Goal: Task Accomplishment & Management: Use online tool/utility

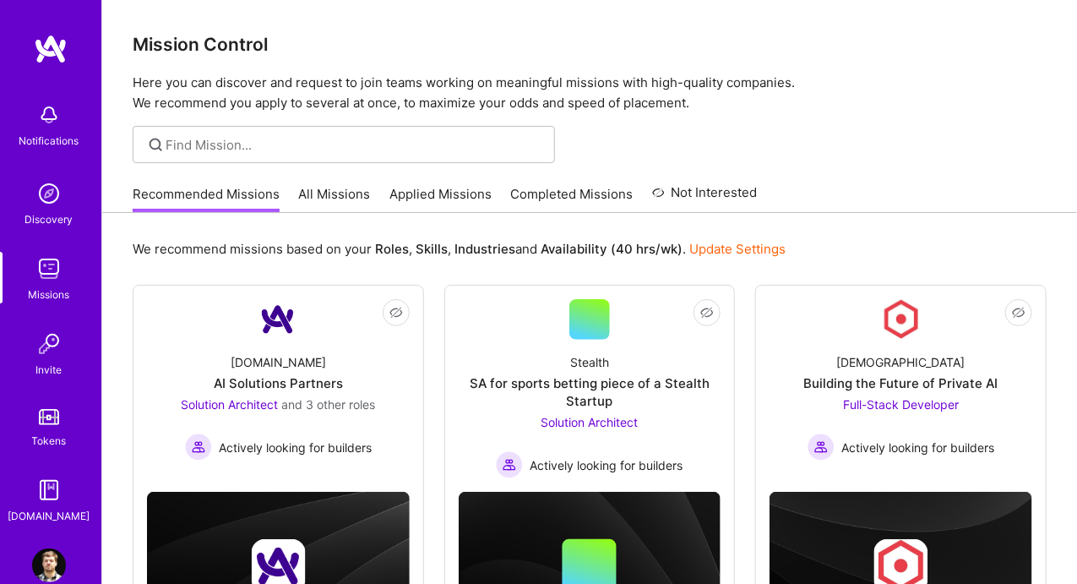
click at [427, 195] on link "Applied Missions" at bounding box center [440, 199] width 102 height 28
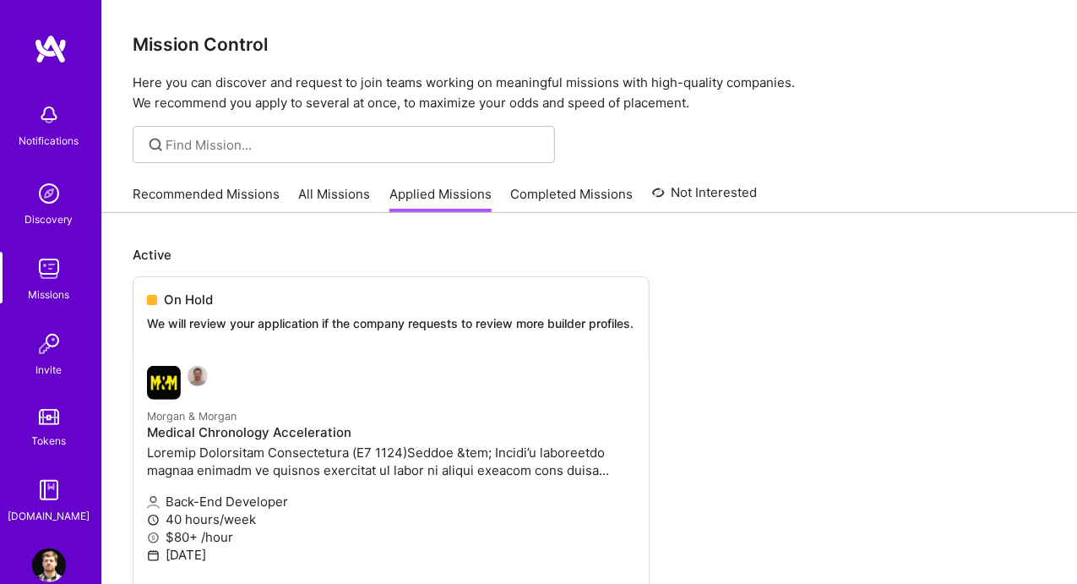
click at [235, 193] on link "Recommended Missions" at bounding box center [206, 199] width 147 height 28
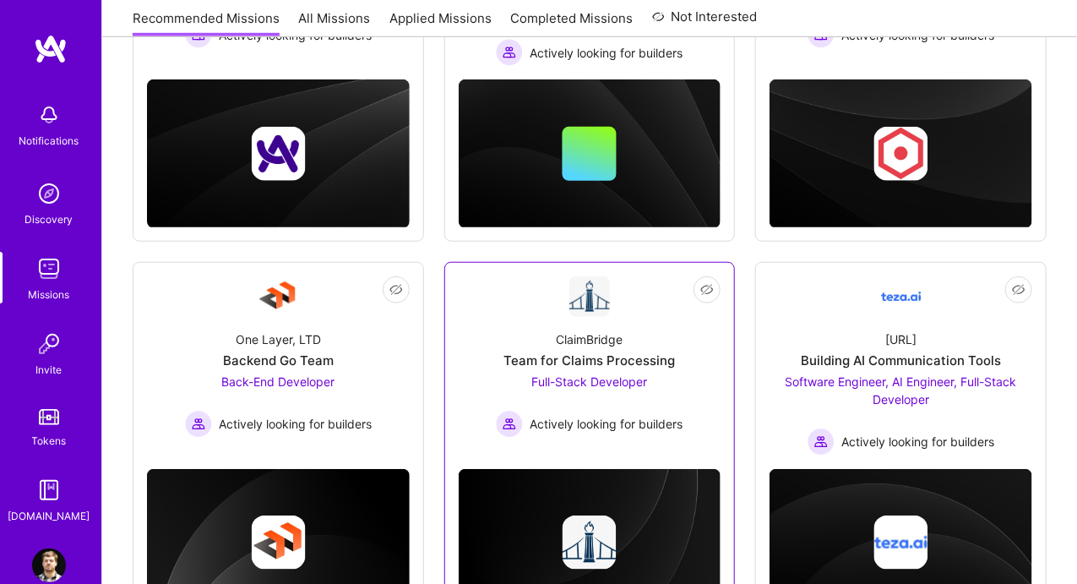
scroll to position [422, 0]
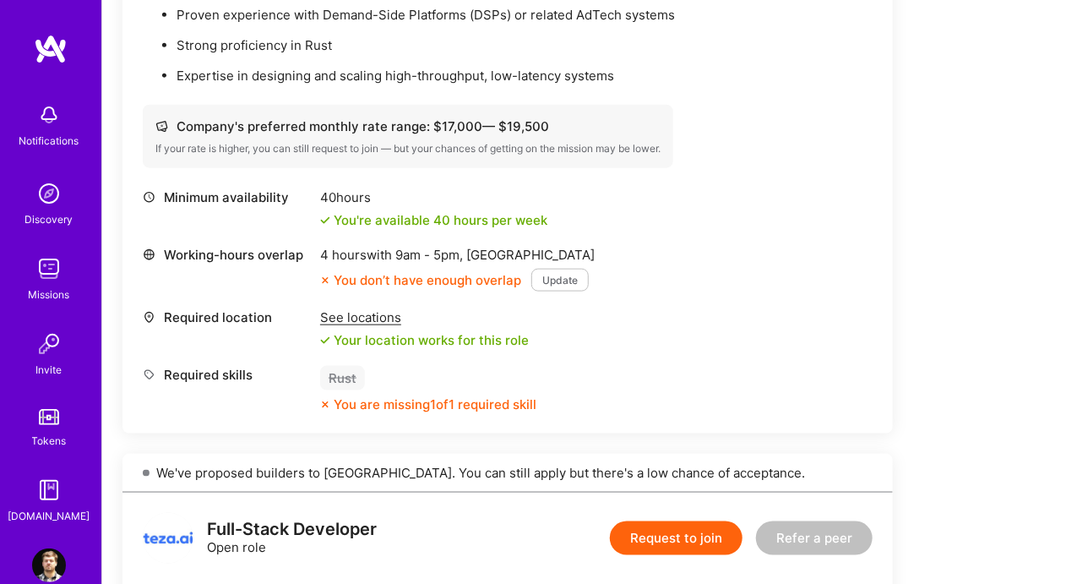
scroll to position [760, 0]
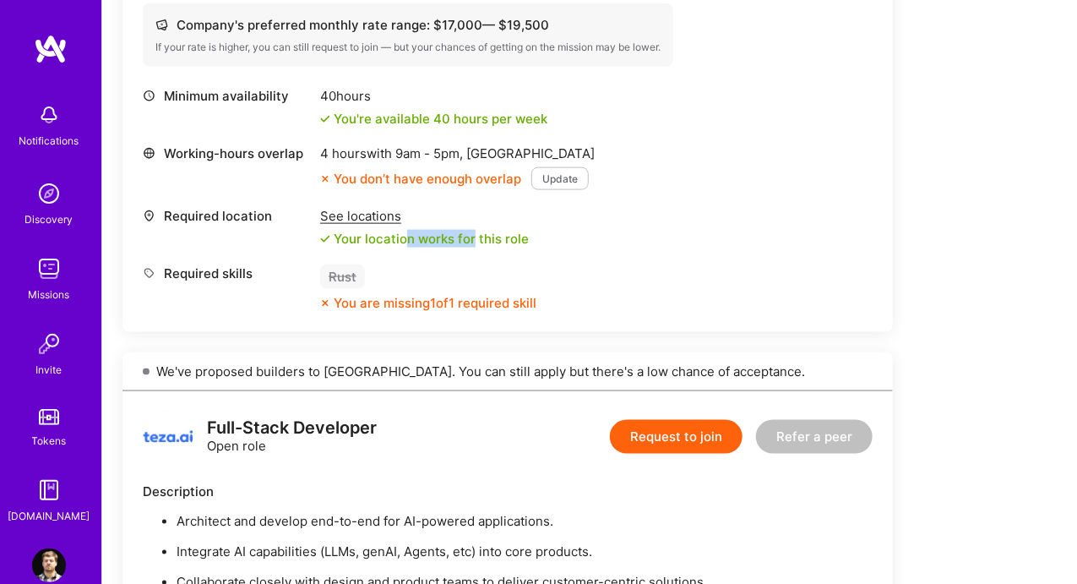
click at [531, 238] on div "Required location See locations Your location works for this role" at bounding box center [508, 227] width 730 height 41
click at [544, 239] on div "Required location See locations Your location works for this role" at bounding box center [508, 227] width 730 height 41
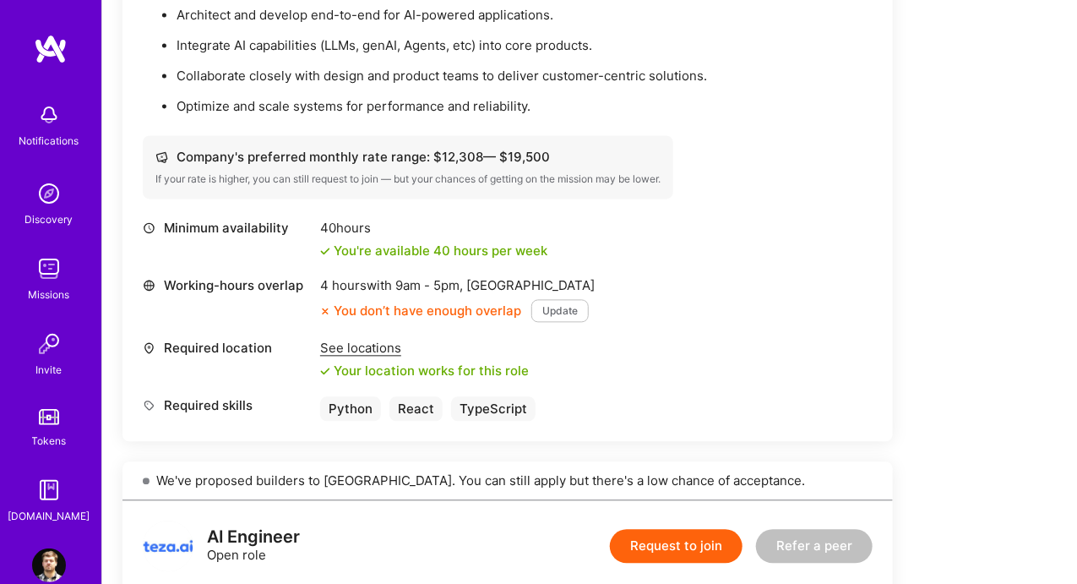
scroll to position [1098, 0]
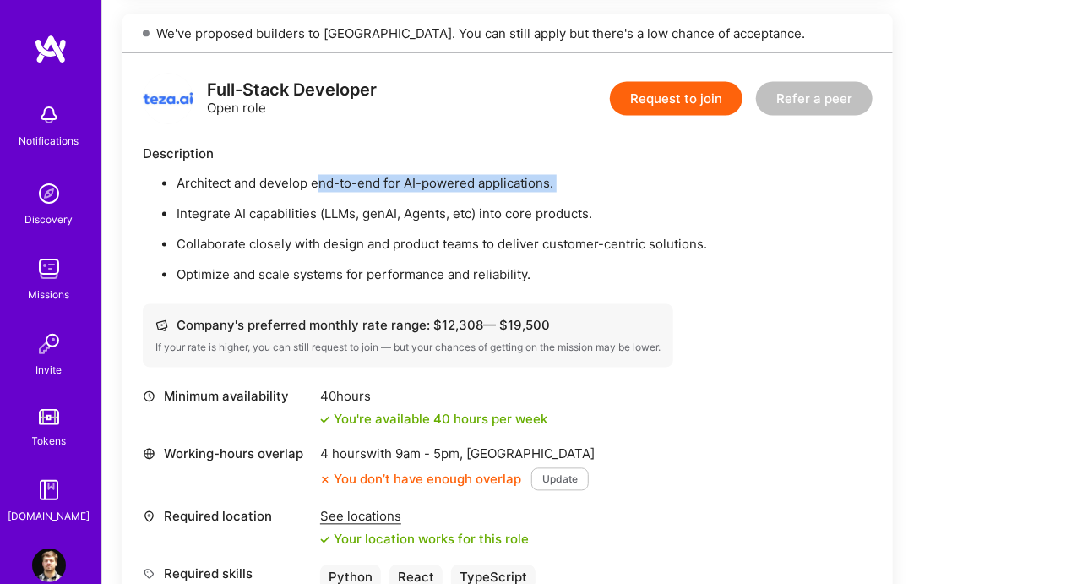
drag, startPoint x: 328, startPoint y: 183, endPoint x: 532, endPoint y: 209, distance: 206.0
click at [461, 203] on ul "Architect and develop end-to-end for AI-powered applications. Integrate AI capa…" at bounding box center [508, 229] width 730 height 109
click at [536, 209] on p "Integrate AI capabilities (LLMs, genAI, Agents, etc) into core products." at bounding box center [525, 214] width 696 height 18
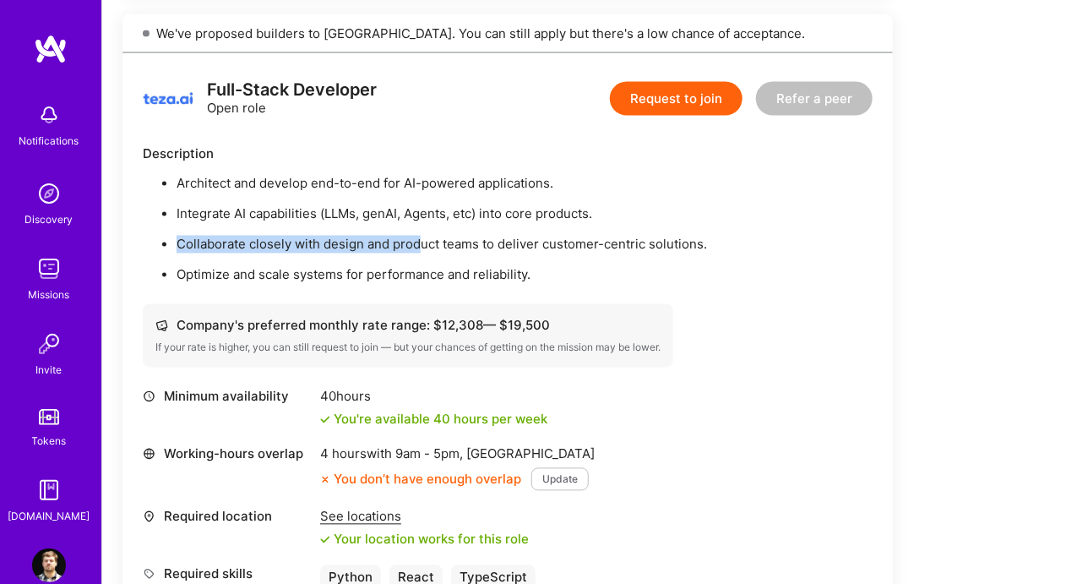
drag, startPoint x: 385, startPoint y: 227, endPoint x: 669, endPoint y: 250, distance: 284.8
click at [565, 244] on ul "Architect and develop end-to-end for AI-powered applications. Integrate AI capa…" at bounding box center [508, 229] width 730 height 109
click at [670, 250] on p "Collaborate closely with design and product teams to deliver customer-centric s…" at bounding box center [525, 245] width 696 height 18
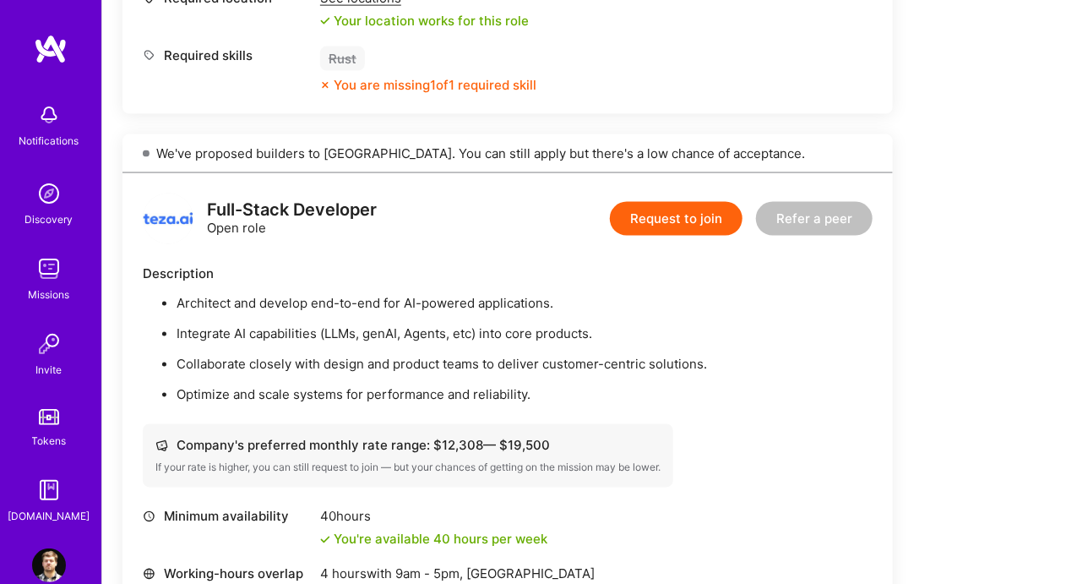
scroll to position [929, 0]
